Goal: Obtain resource: Download file/media

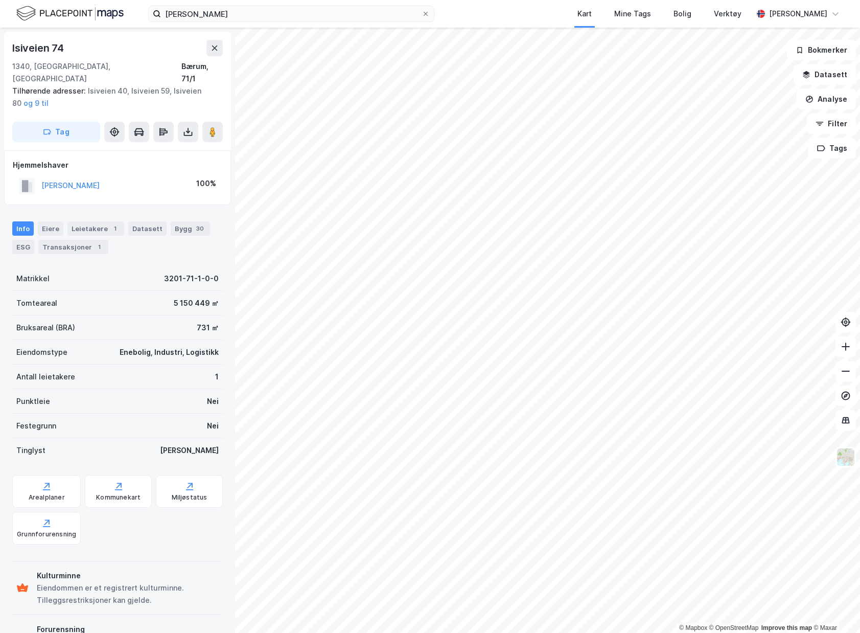
scroll to position [2, 0]
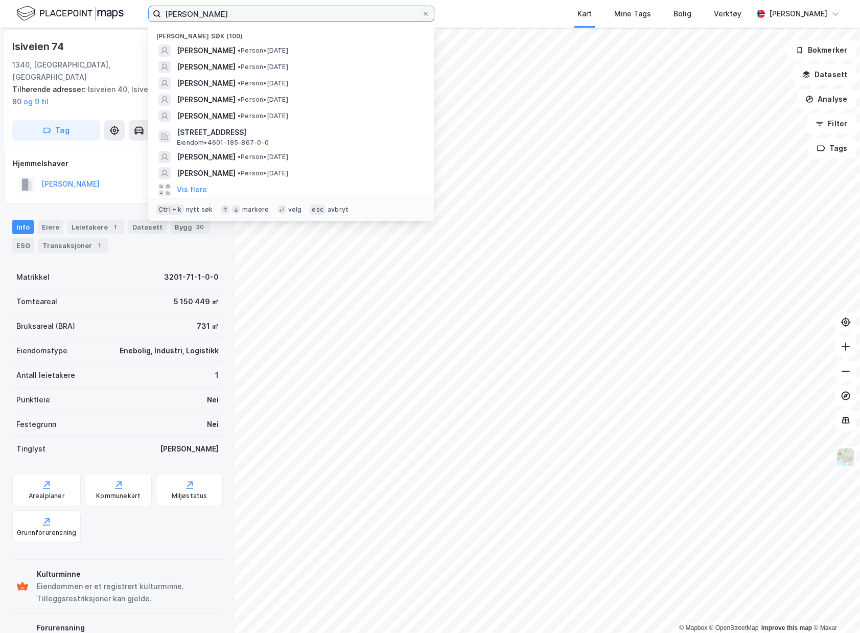
drag, startPoint x: 338, startPoint y: 16, endPoint x: 16, endPoint y: -3, distance: 322.5
click at [16, 0] on html "[PERSON_NAME] søk (100) [PERSON_NAME] • Person • [DATE] [PERSON_NAME] • Person …" at bounding box center [430, 316] width 860 height 633
type input "I"
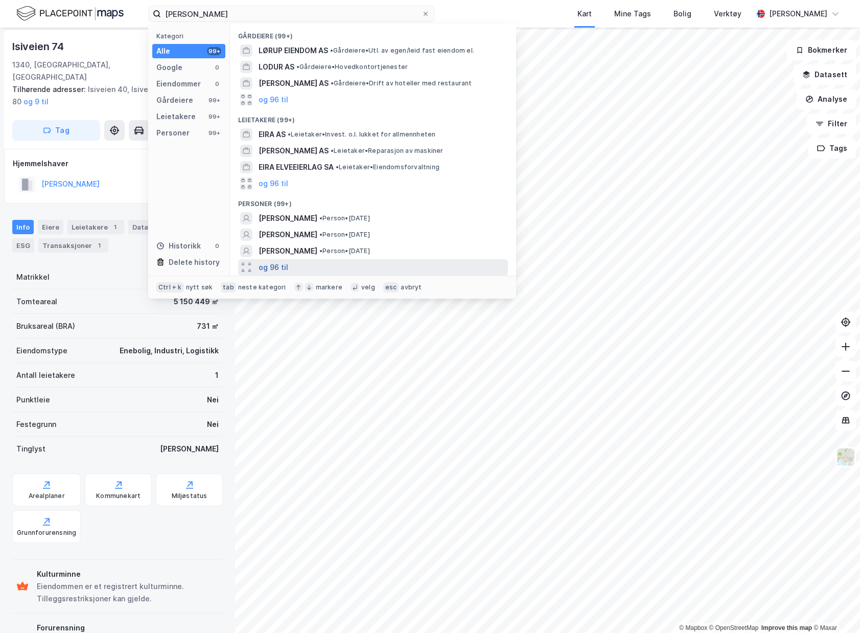
click at [282, 264] on button "og 96 til" at bounding box center [274, 267] width 30 height 12
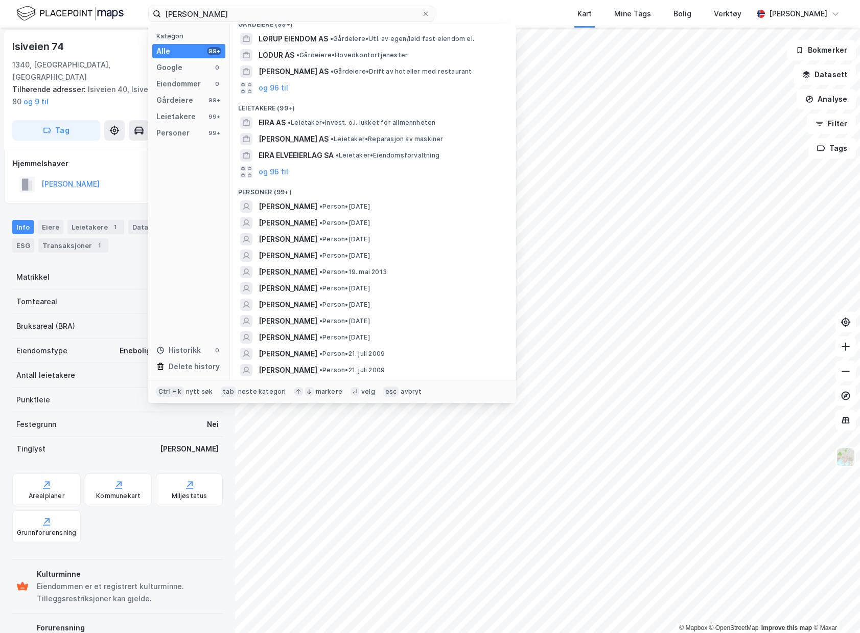
scroll to position [0, 0]
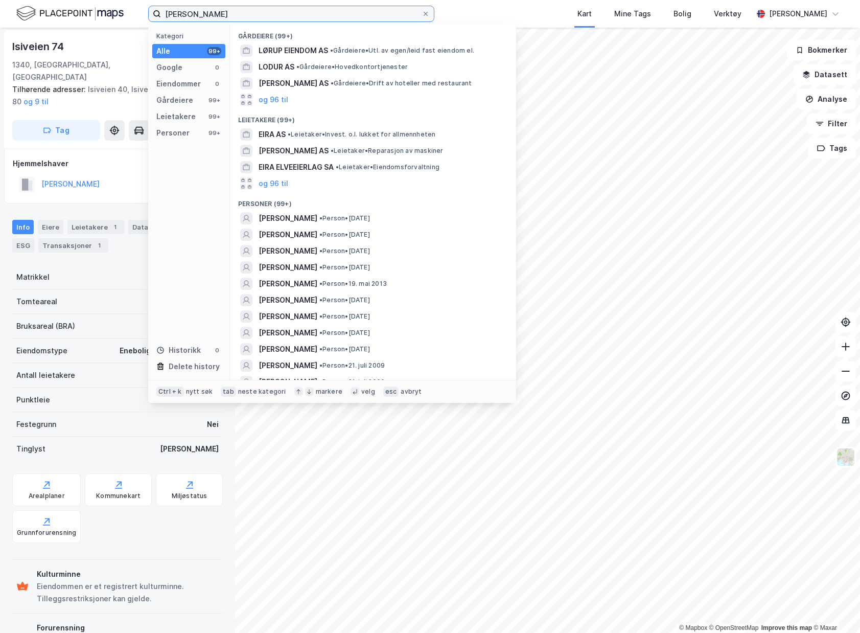
drag, startPoint x: 182, startPoint y: 14, endPoint x: 187, endPoint y: 19, distance: 6.9
click at [182, 14] on input "[PERSON_NAME]" at bounding box center [291, 13] width 261 height 15
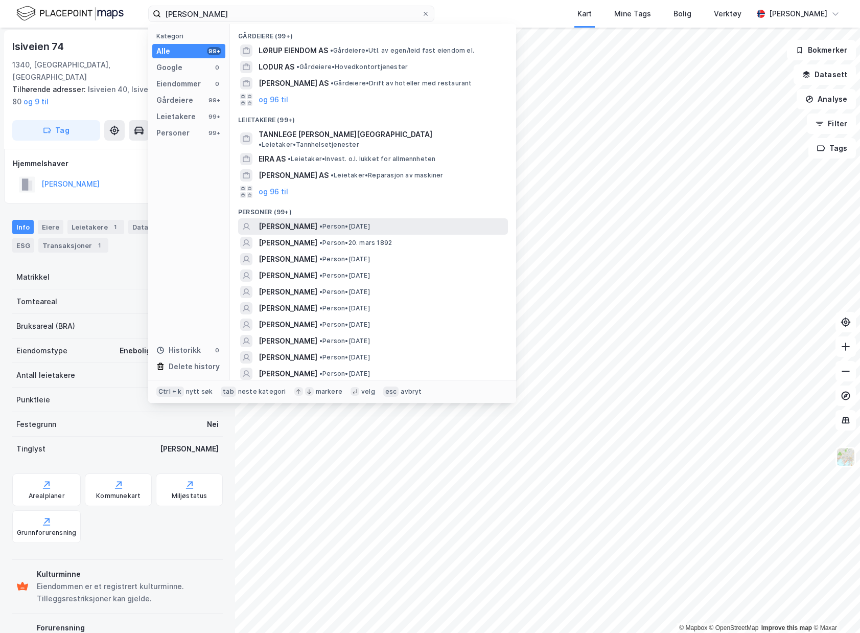
click at [370, 222] on span "• Person • [DATE]" at bounding box center [344, 226] width 51 height 8
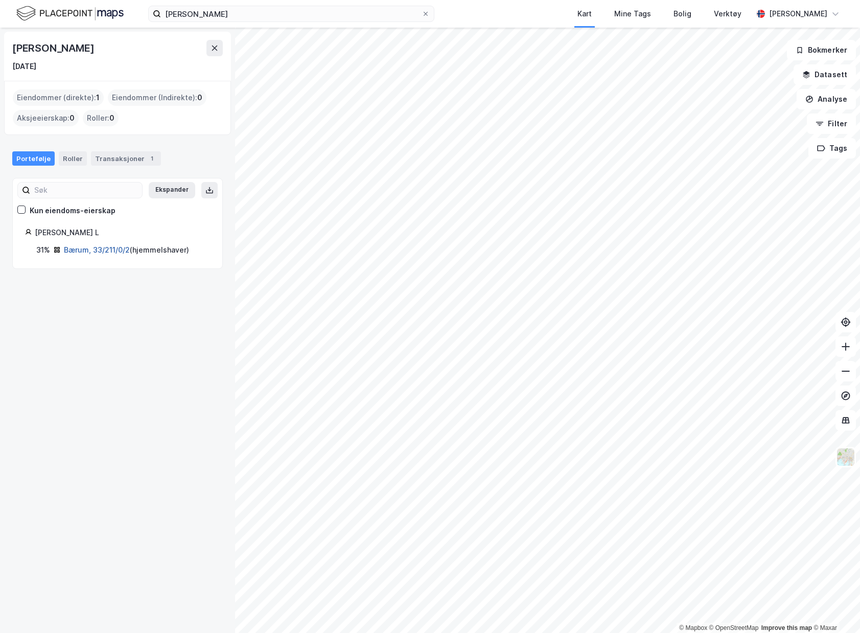
click at [104, 251] on link "Bærum, 33/211/0/2" at bounding box center [97, 249] width 66 height 9
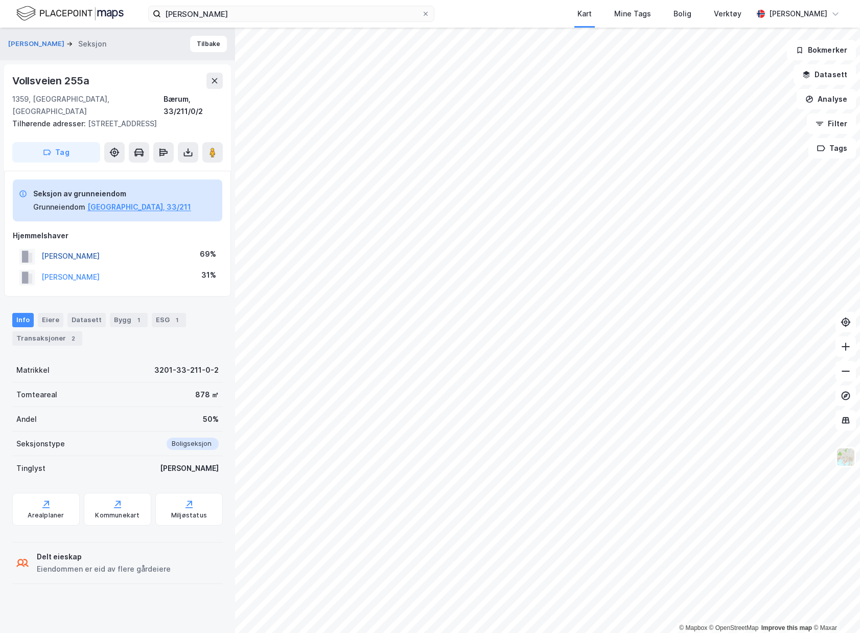
click at [0, 0] on button "[PERSON_NAME]" at bounding box center [0, 0] width 0 height 0
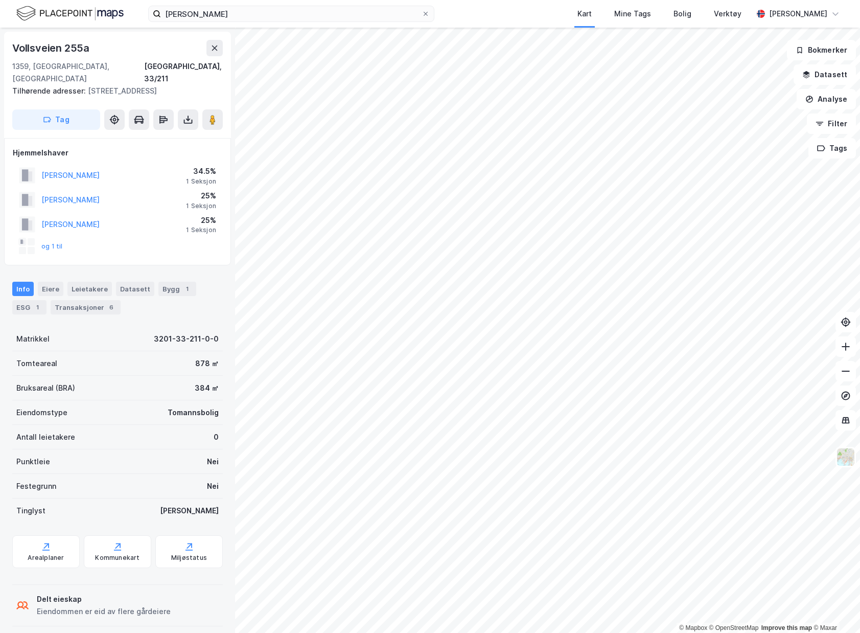
scroll to position [2, 0]
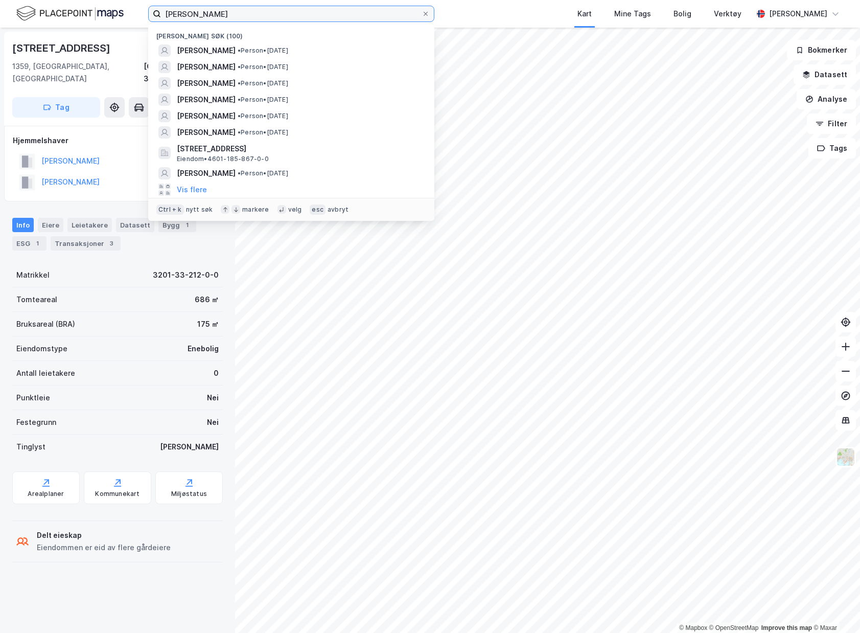
drag, startPoint x: 356, startPoint y: 20, endPoint x: -232, endPoint y: 41, distance: 587.6
click at [0, 41] on html "[PERSON_NAME] søk (100) [PERSON_NAME] • Person • [DATE] [PERSON_NAME] • Person …" at bounding box center [430, 316] width 860 height 633
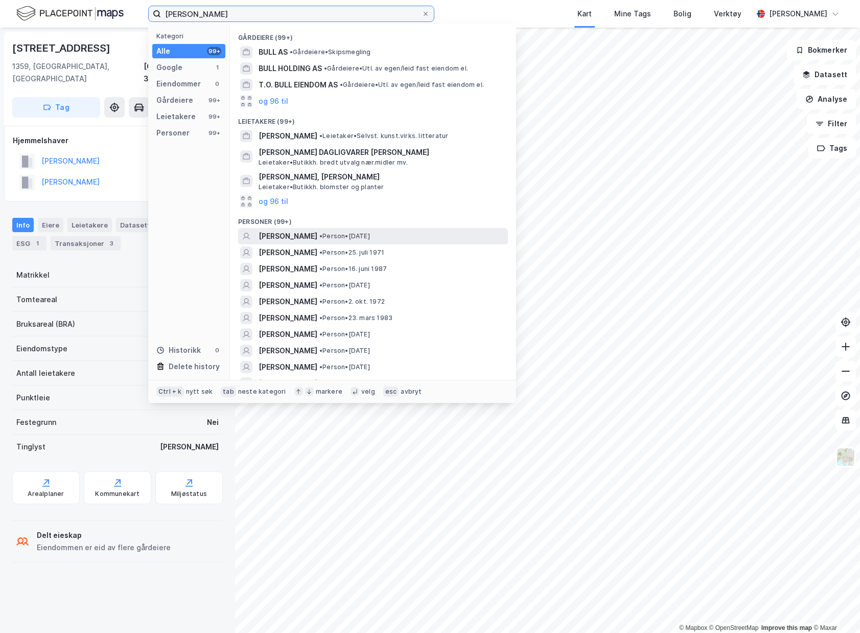
scroll to position [51, 0]
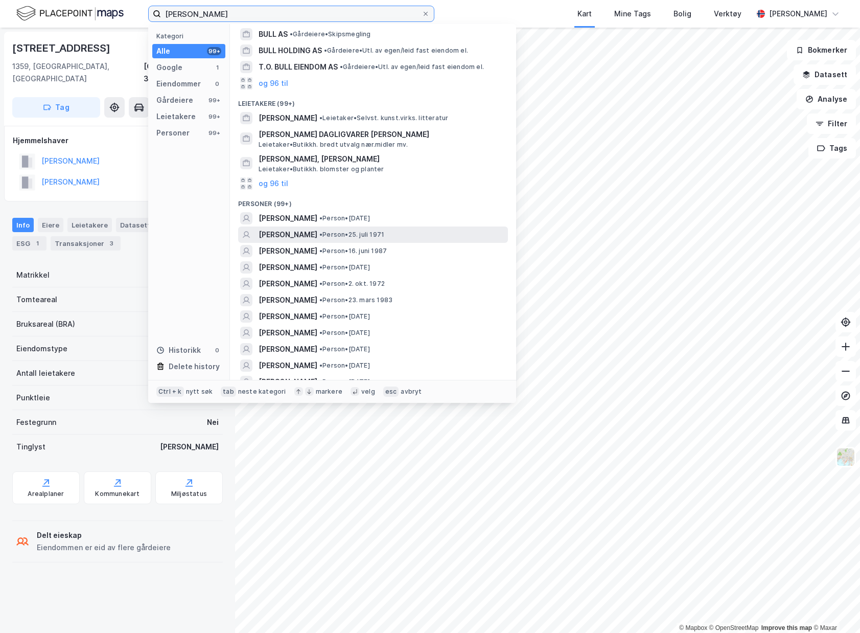
type input "[PERSON_NAME]"
click at [441, 233] on div "[PERSON_NAME] • Person • [DATE]" at bounding box center [382, 234] width 247 height 12
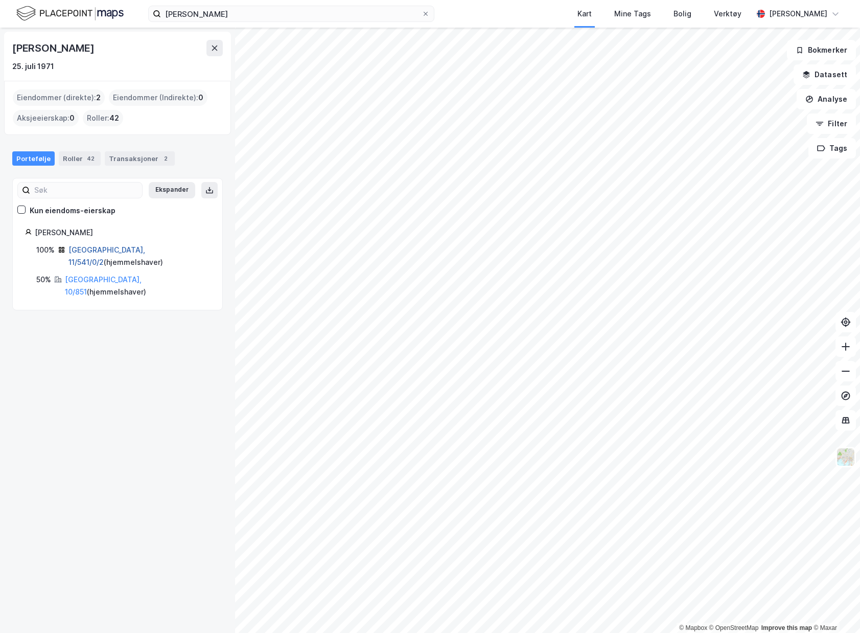
click at [104, 251] on link "[GEOGRAPHIC_DATA], 11/541/0/2" at bounding box center [106, 255] width 77 height 21
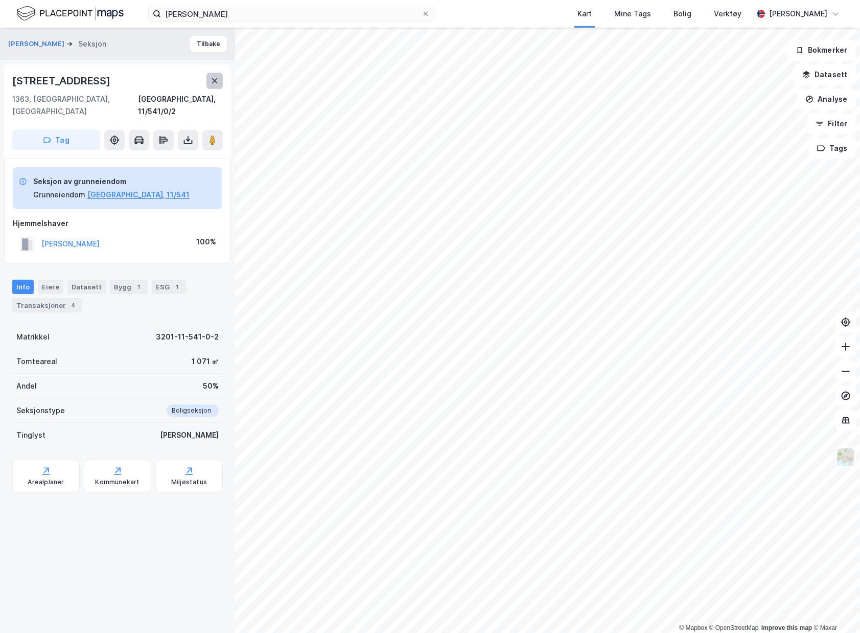
click at [210, 81] on button at bounding box center [214, 81] width 16 height 16
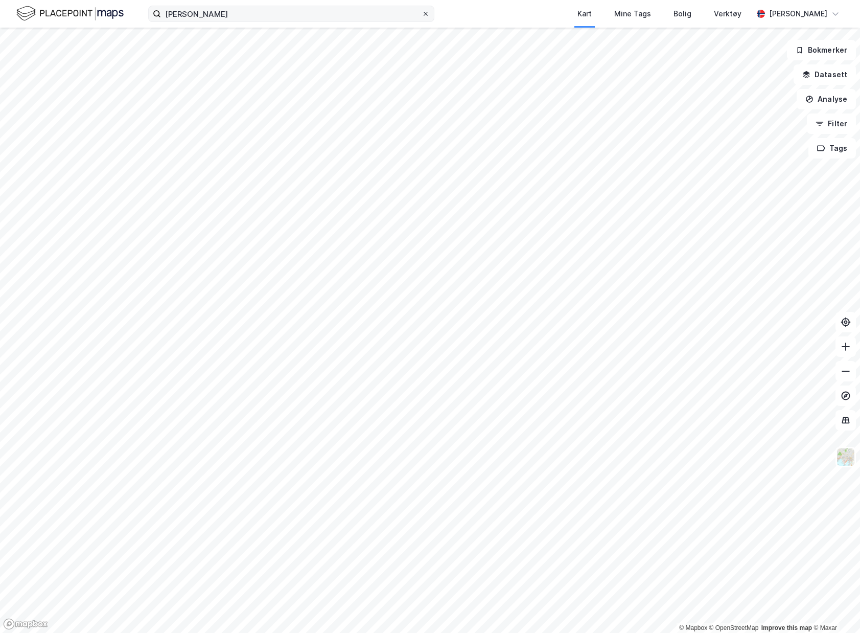
click at [426, 16] on icon at bounding box center [426, 14] width 6 height 6
click at [422, 16] on input "[PERSON_NAME]" at bounding box center [291, 13] width 261 height 15
click at [83, 12] on img at bounding box center [69, 14] width 107 height 18
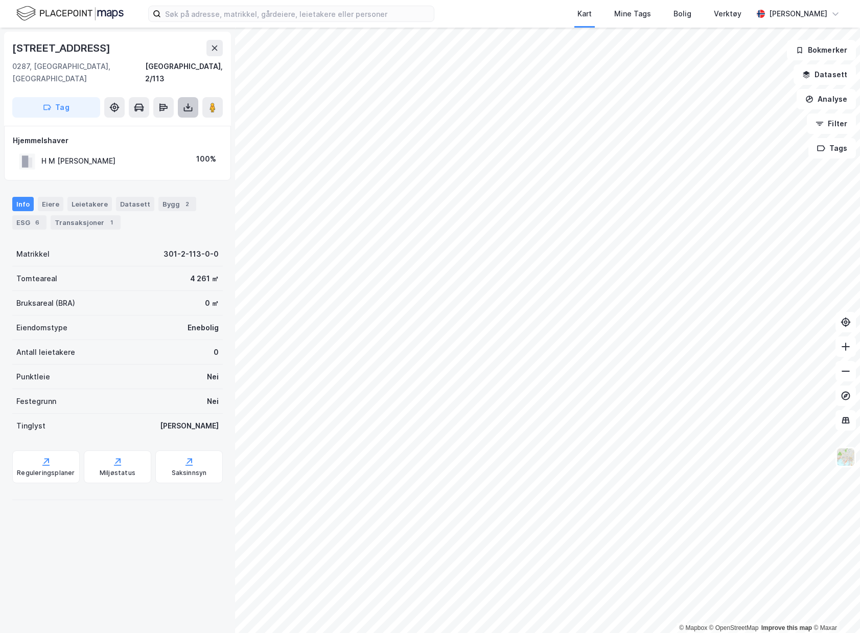
click at [190, 102] on icon at bounding box center [188, 107] width 10 height 10
click at [186, 120] on div "Last ned grunnbok" at bounding box center [143, 128] width 109 height 16
